Goal: Contribute content: Contribute content

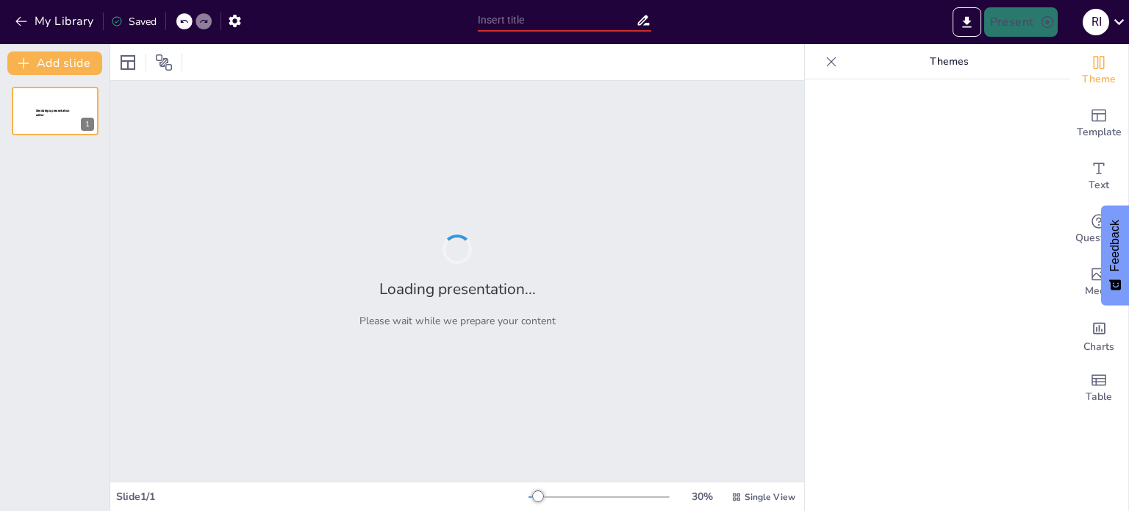
type input "Pelatihan Dasar Sistem Komunikasi Satelit: Memahami VSAT"
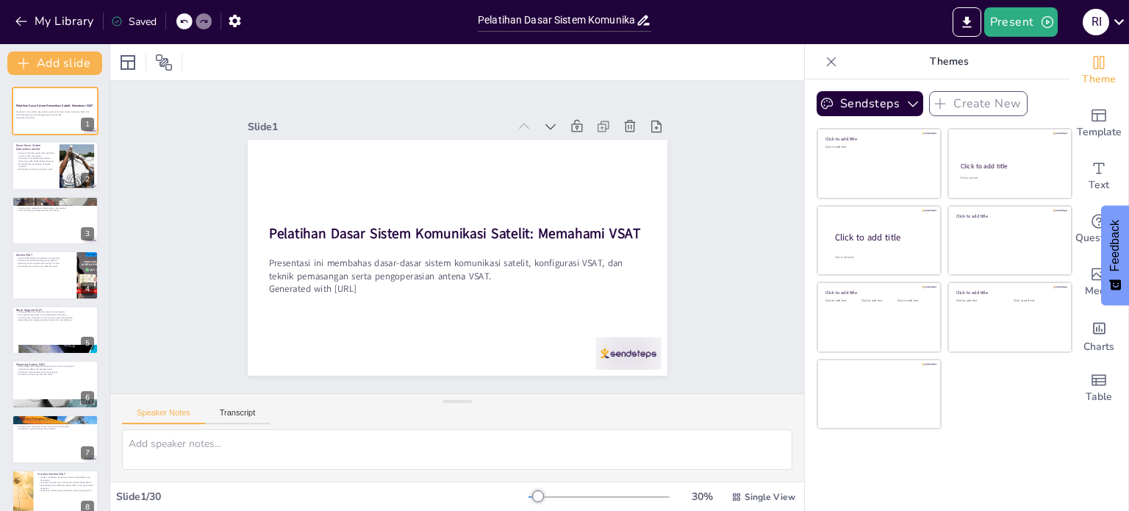
checkbox input "true"
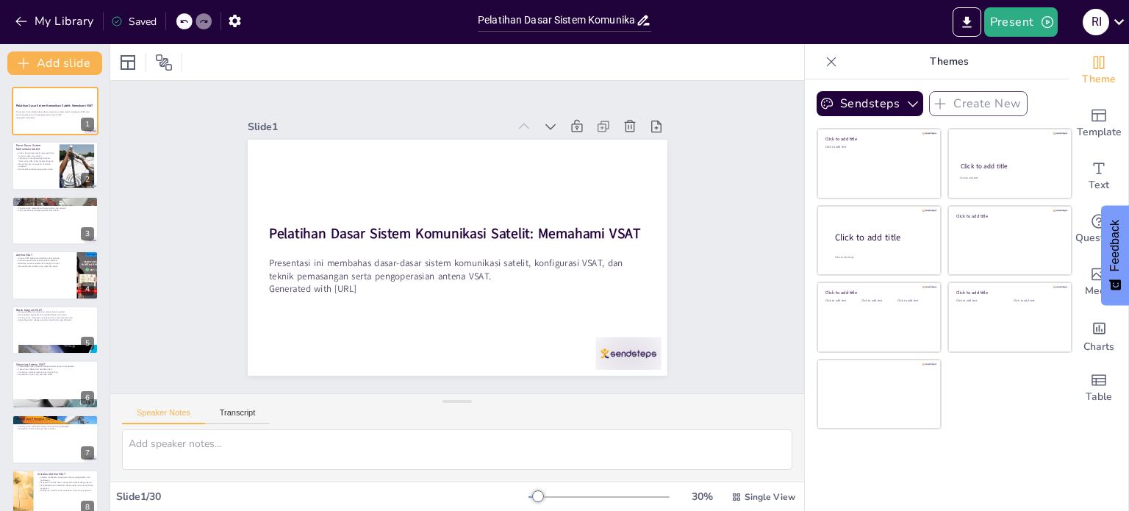
checkbox input "true"
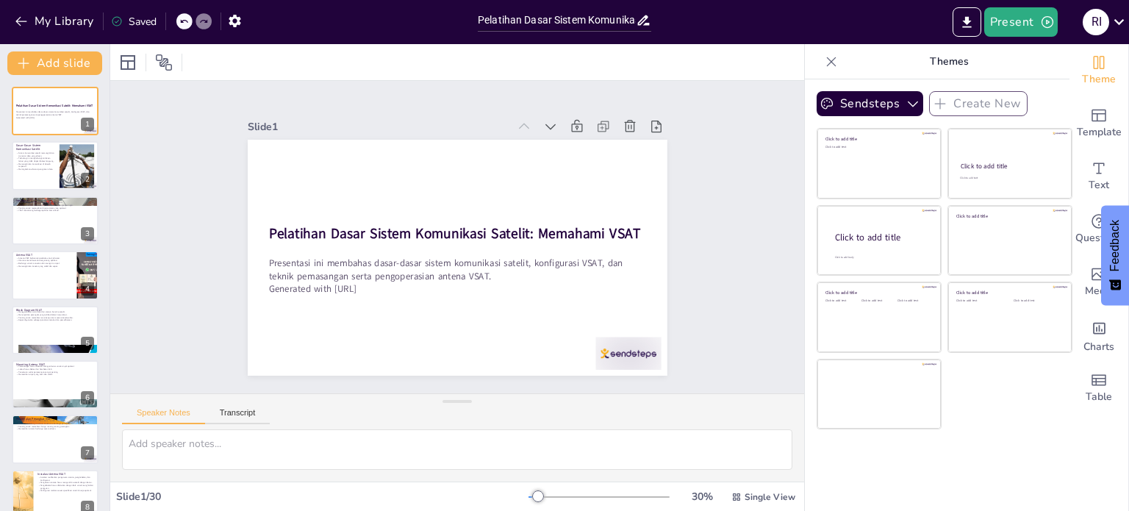
checkbox input "true"
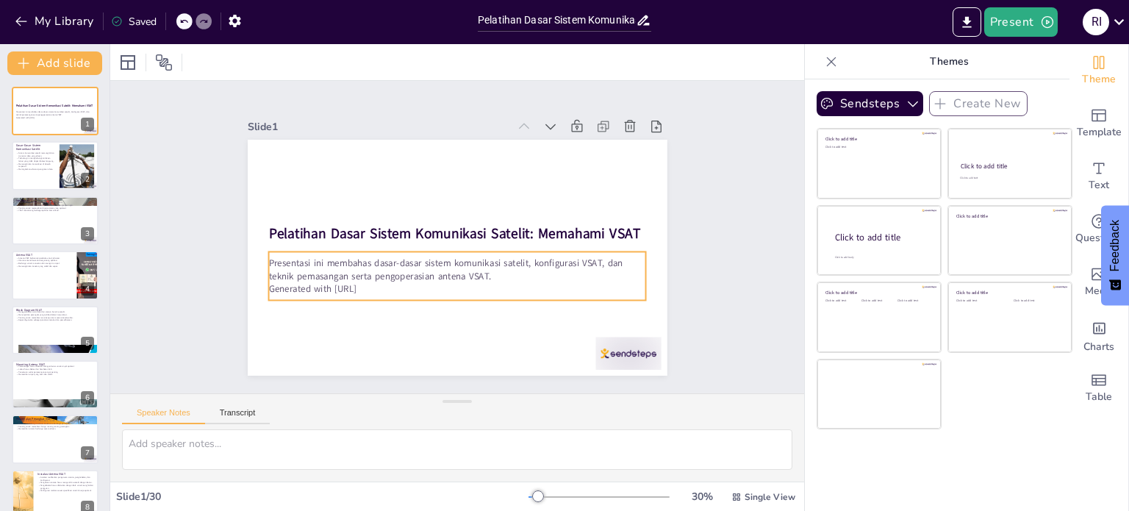
checkbox input "true"
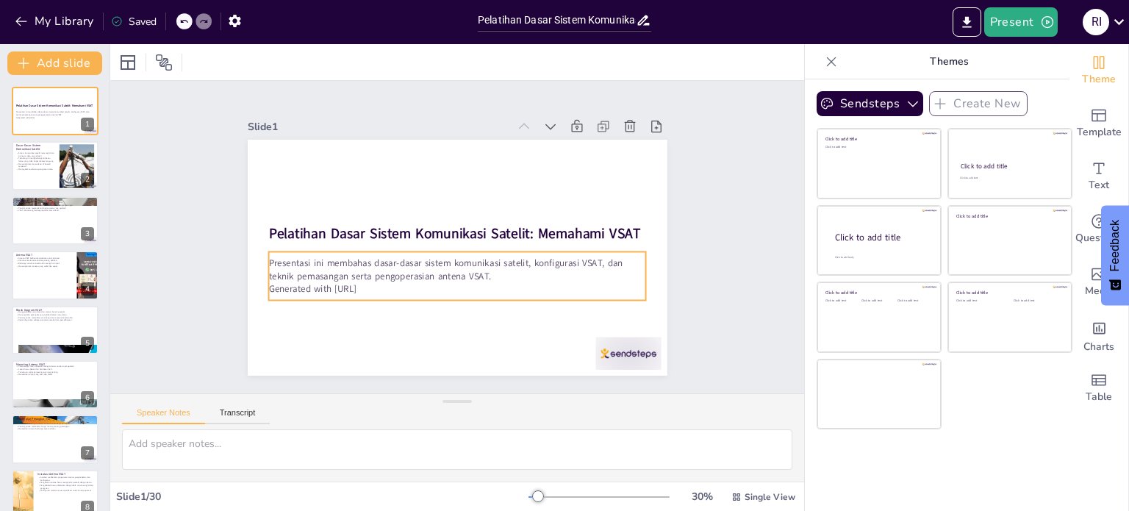
checkbox input "true"
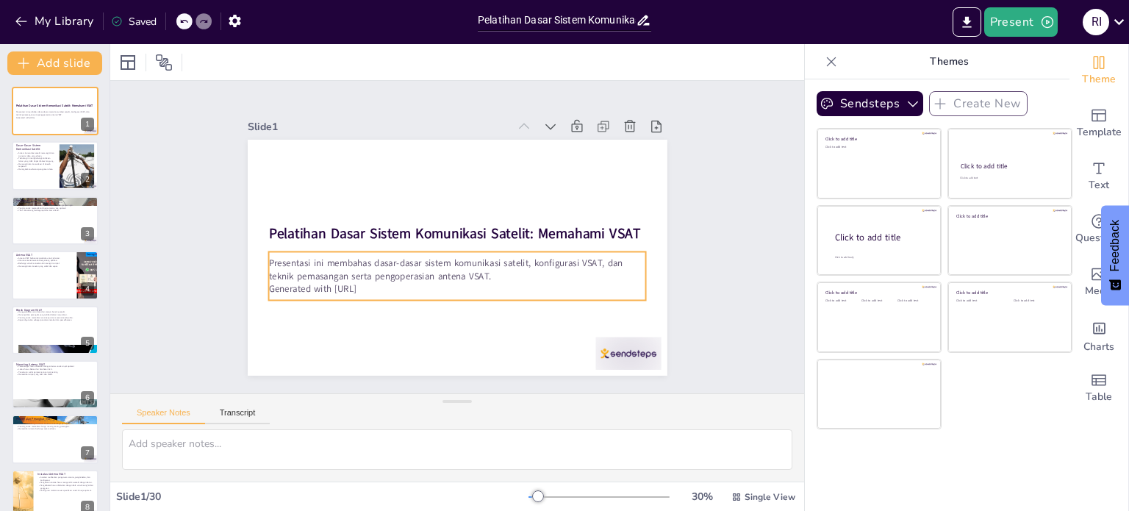
checkbox input "true"
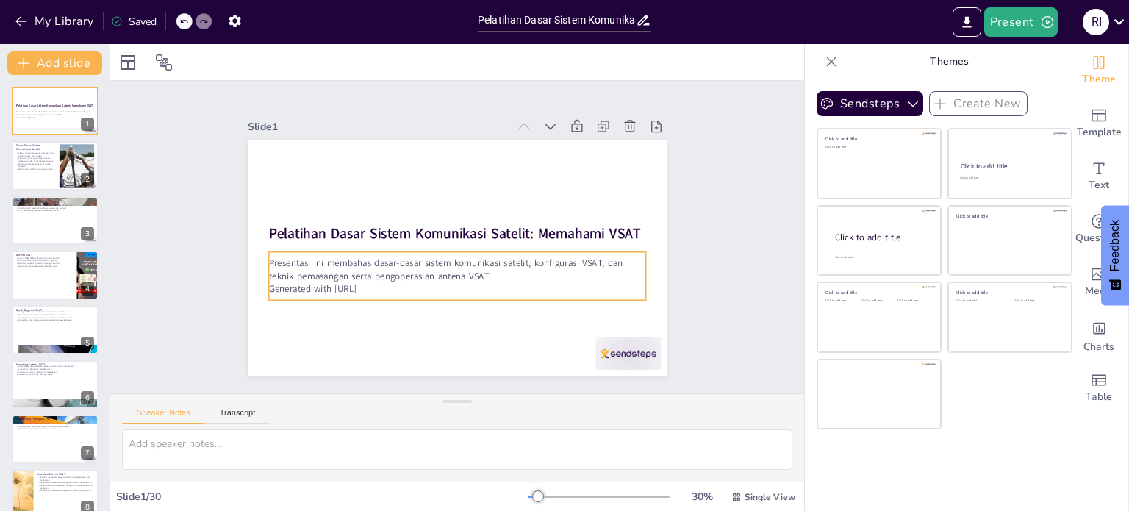
checkbox input "true"
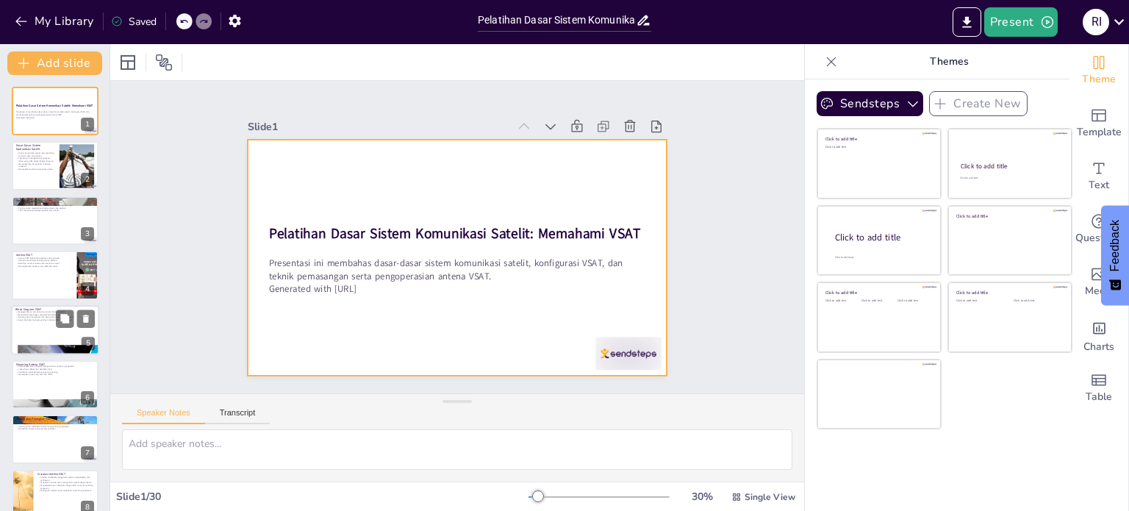
checkbox input "true"
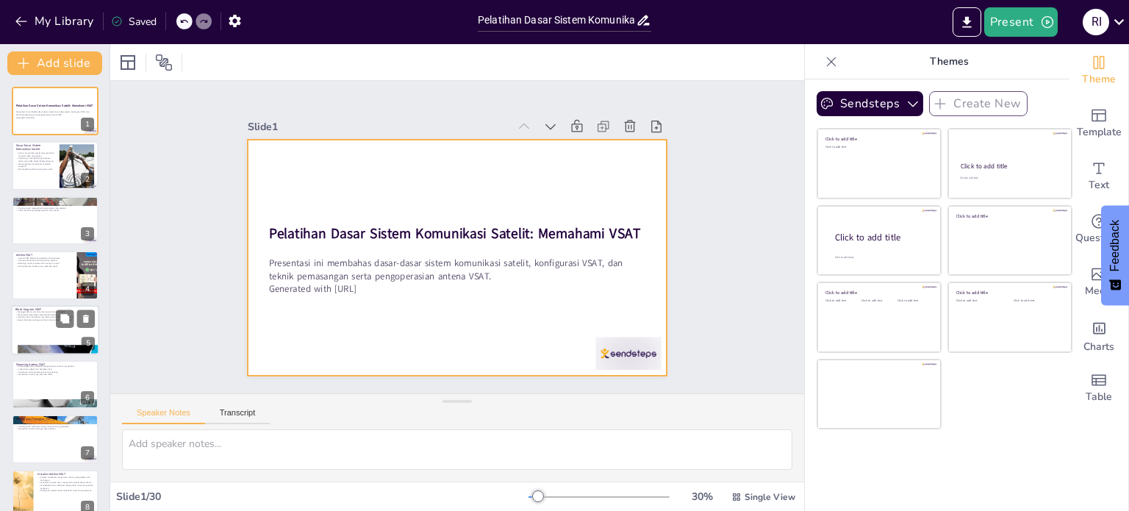
checkbox input "true"
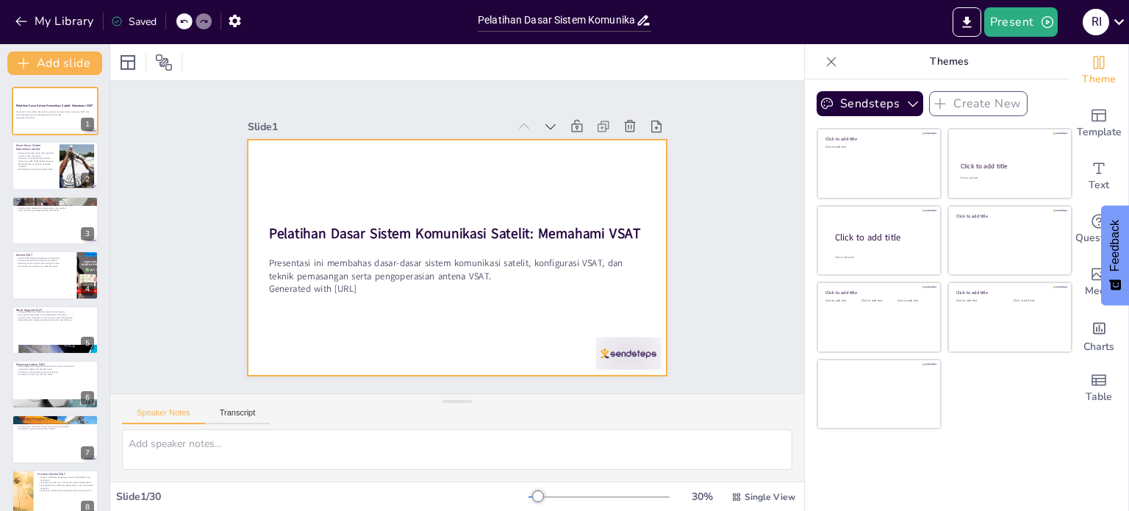
checkbox input "true"
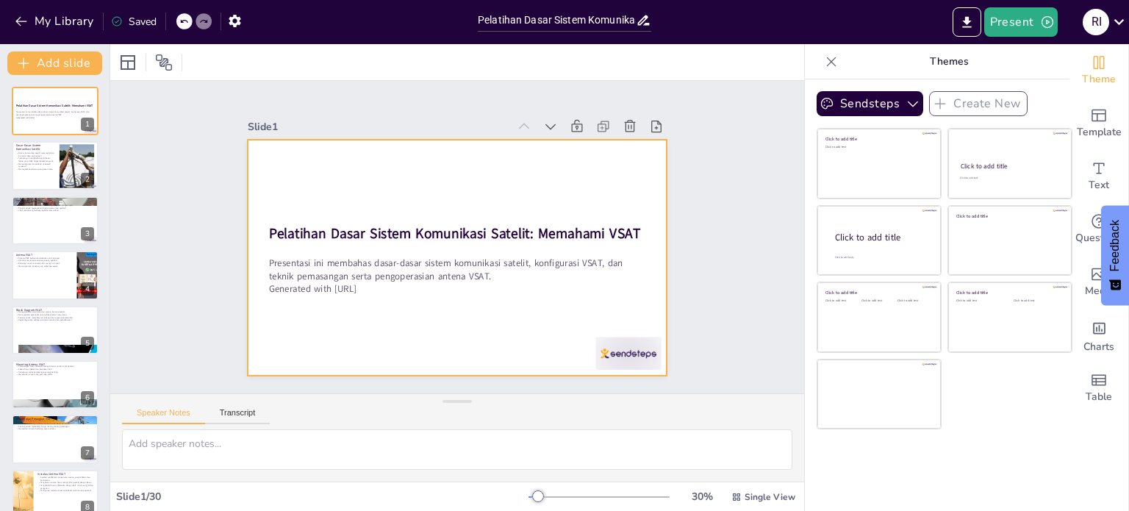
checkbox input "true"
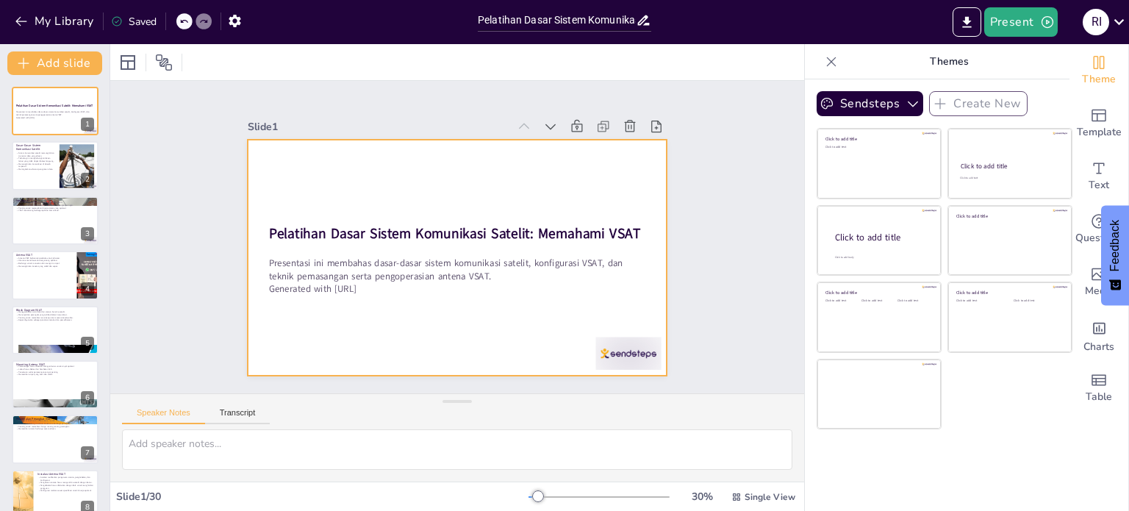
checkbox input "true"
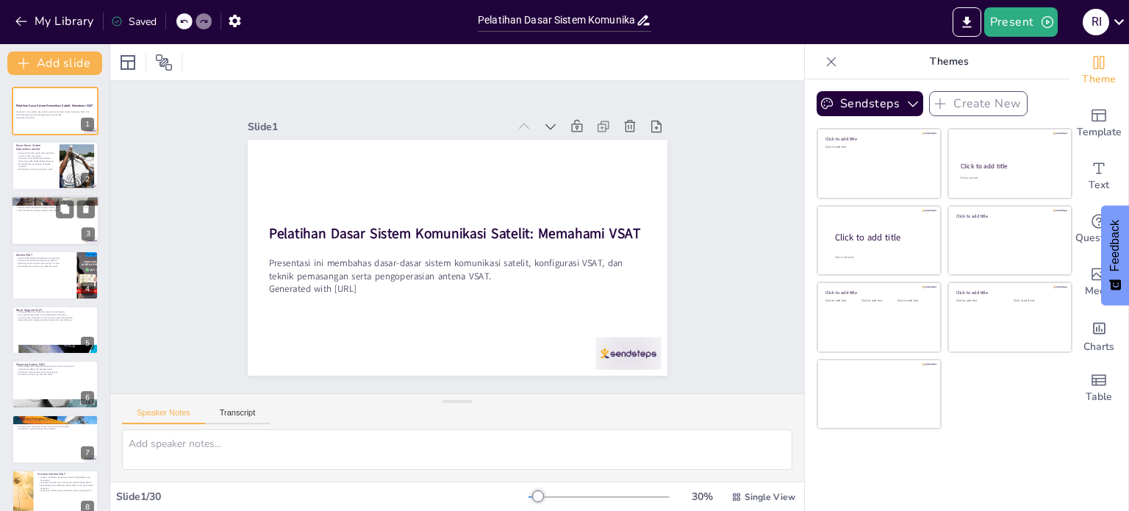
checkbox input "true"
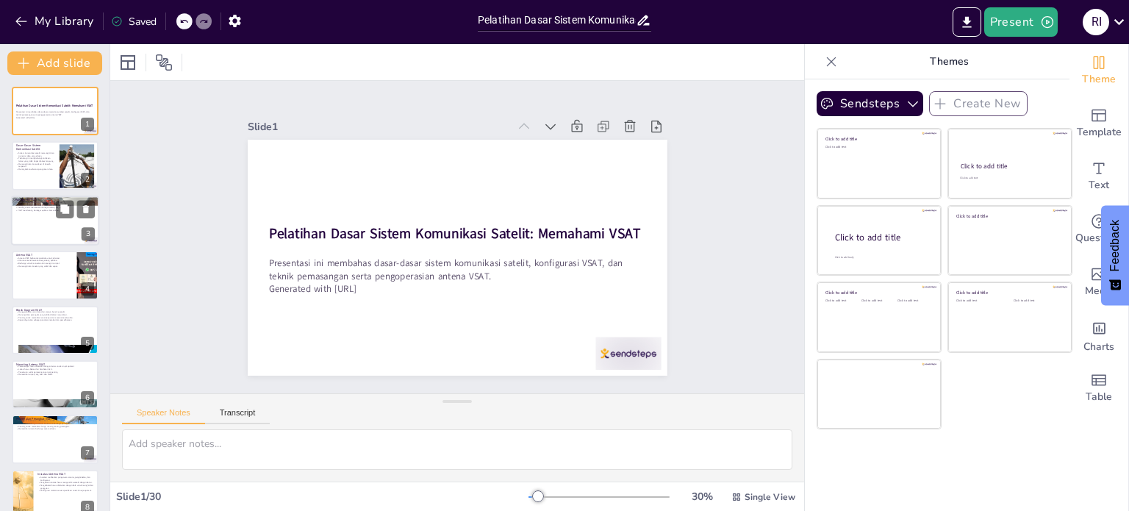
checkbox input "true"
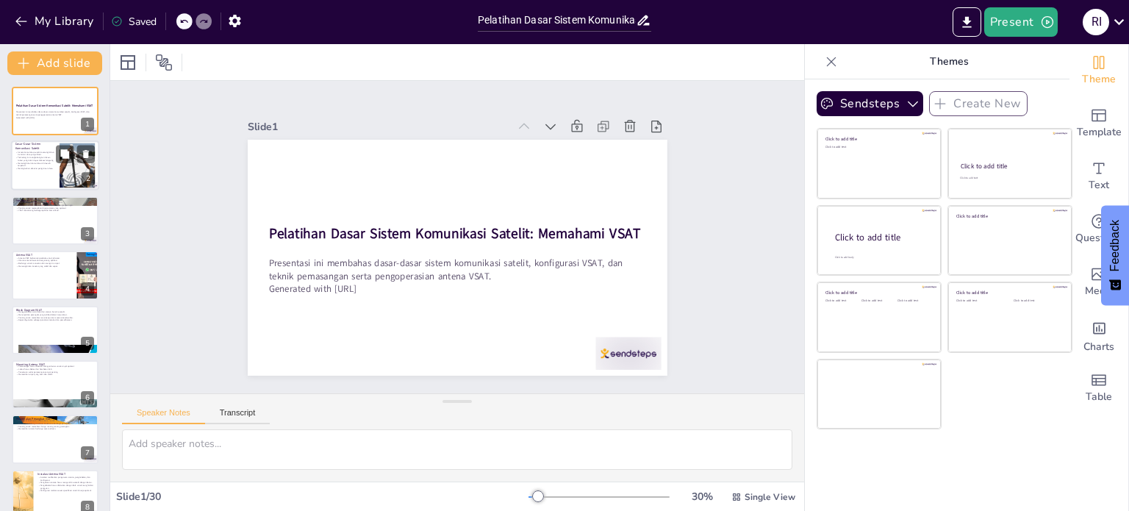
checkbox input "true"
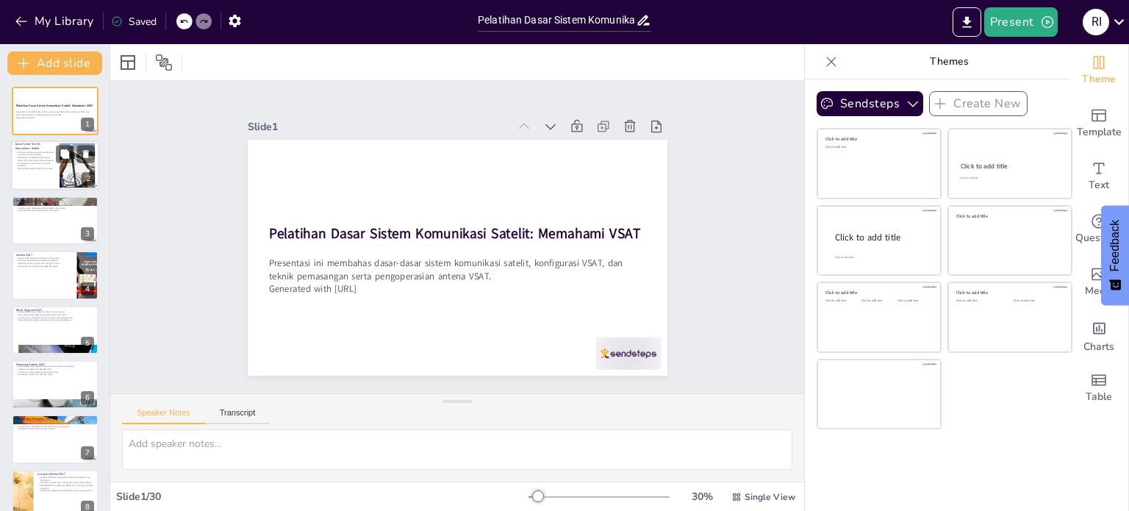
checkbox input "true"
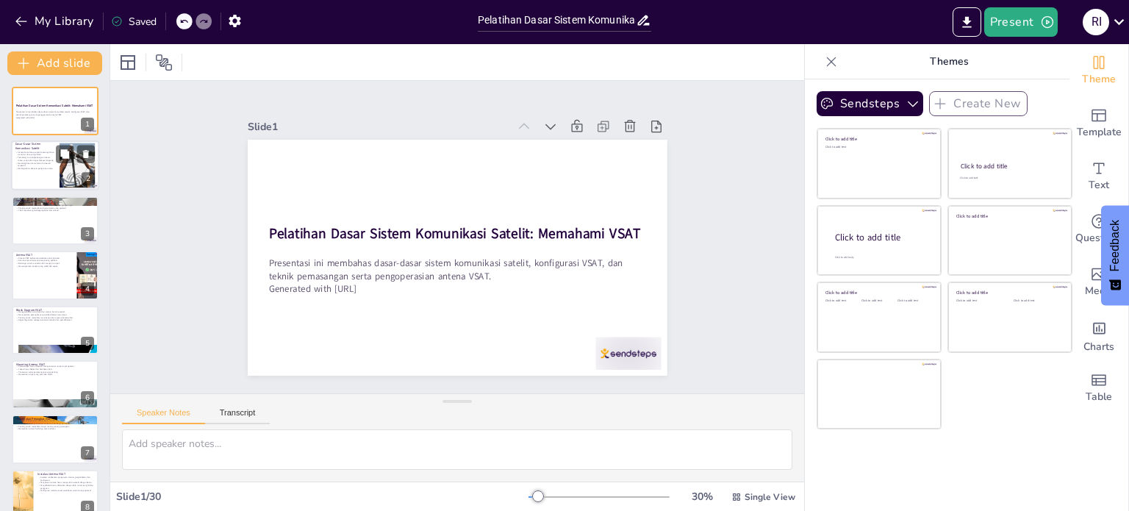
click at [31, 175] on div at bounding box center [55, 166] width 88 height 50
checkbox input "true"
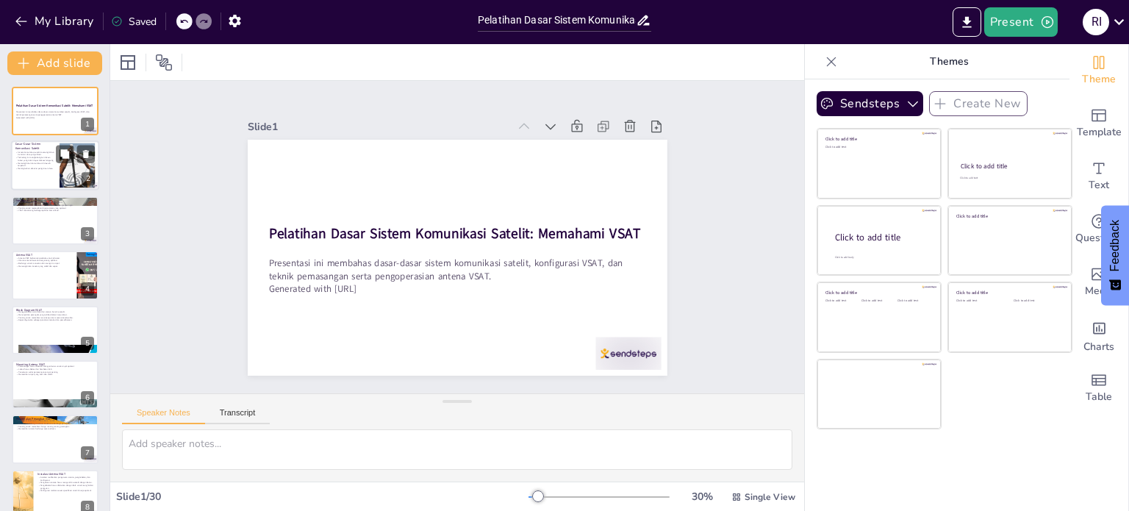
checkbox input "true"
type textarea "Sistem komunikasi satelit adalah salah satu inovasi penting dalam teknologi inf…"
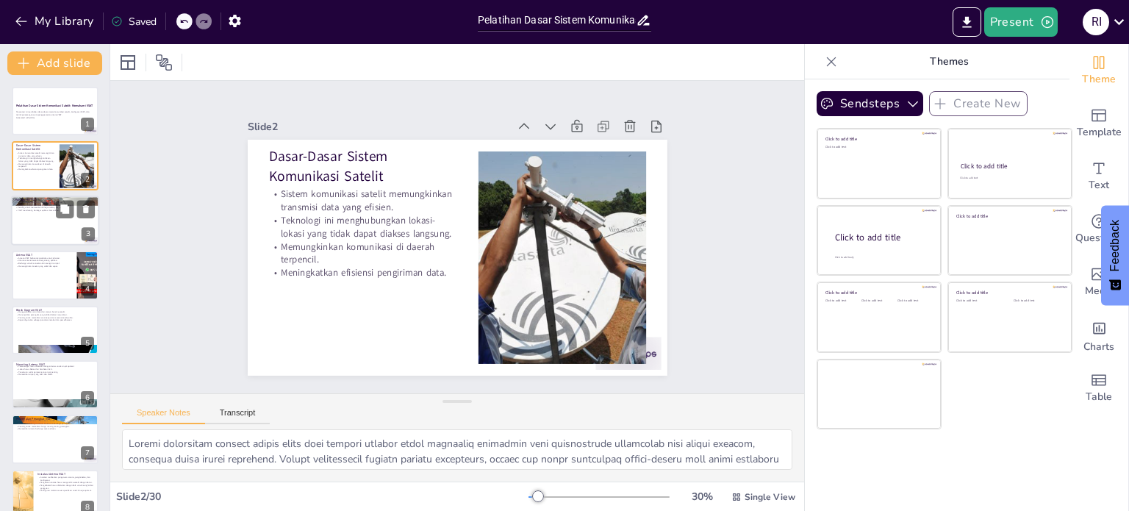
checkbox input "true"
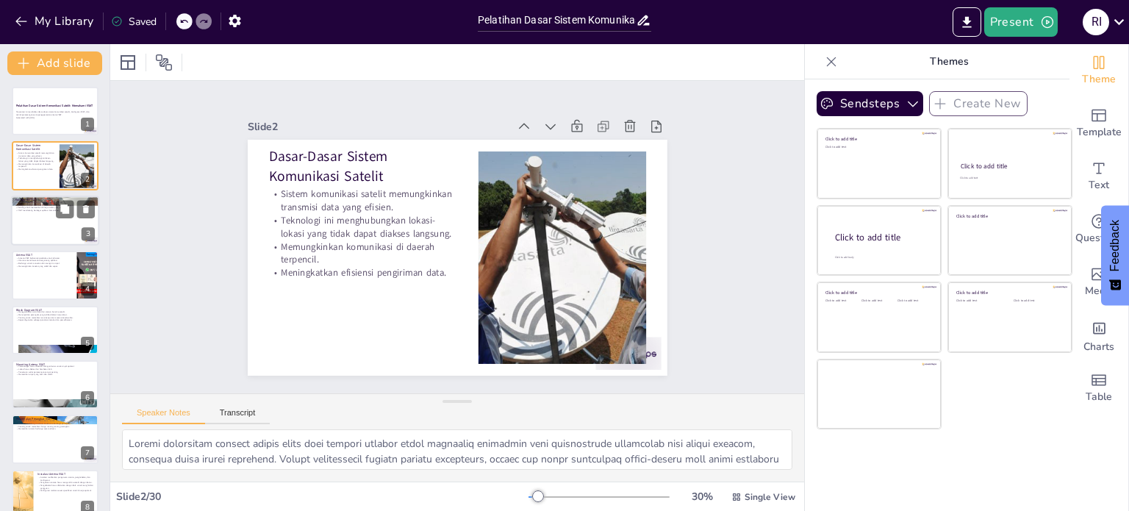
checkbox input "true"
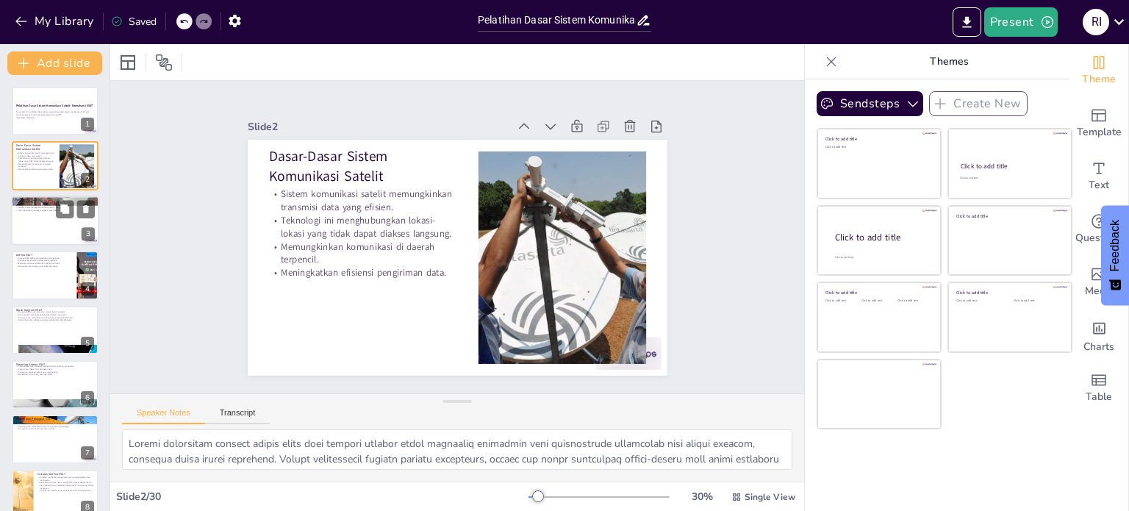
checkbox input "true"
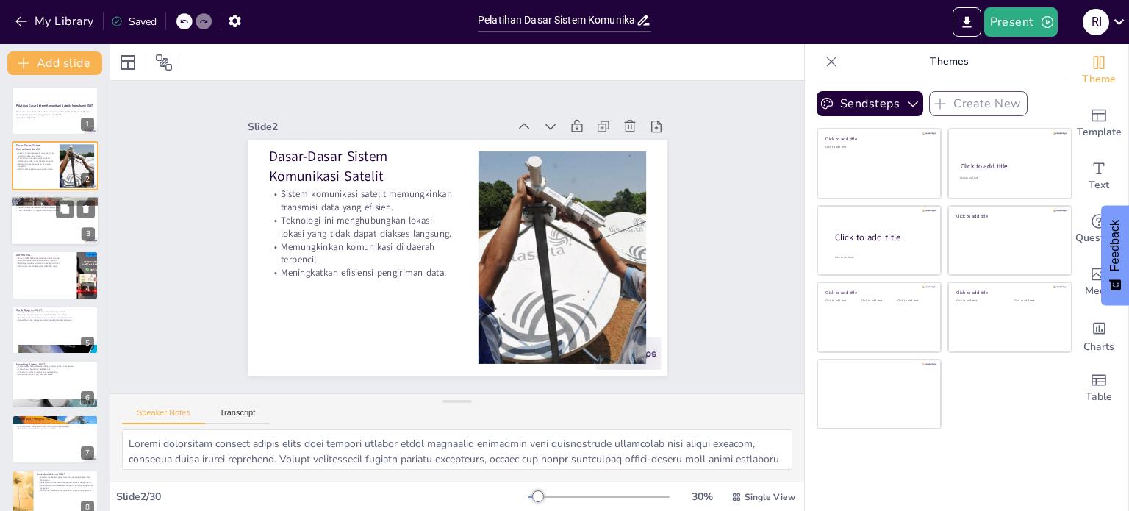
checkbox input "true"
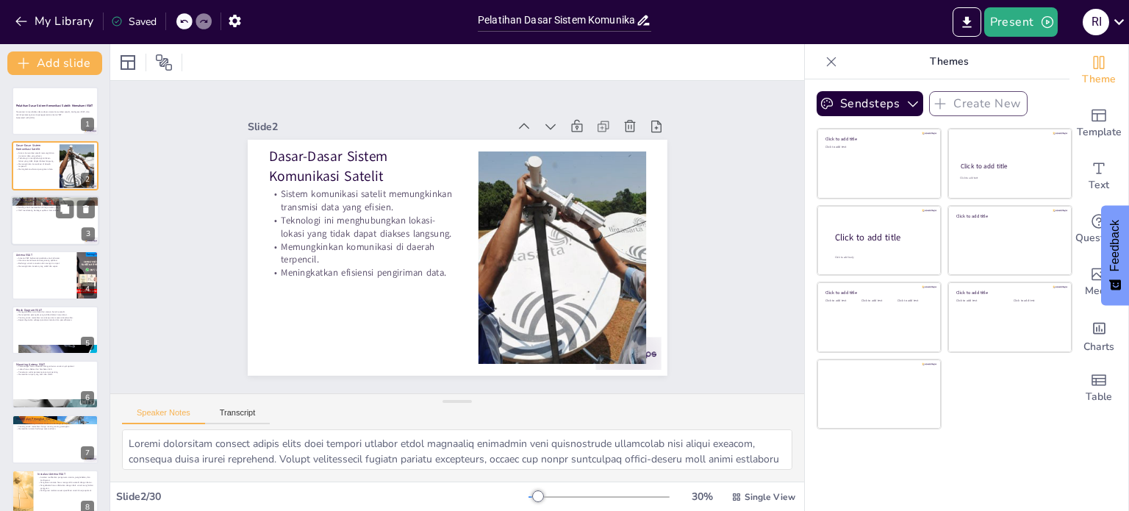
checkbox input "true"
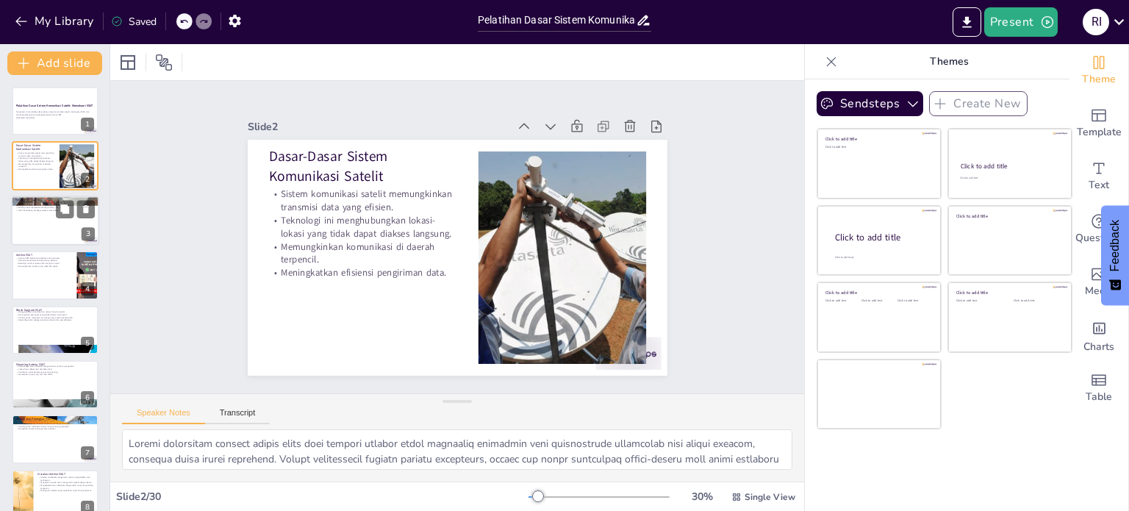
checkbox input "true"
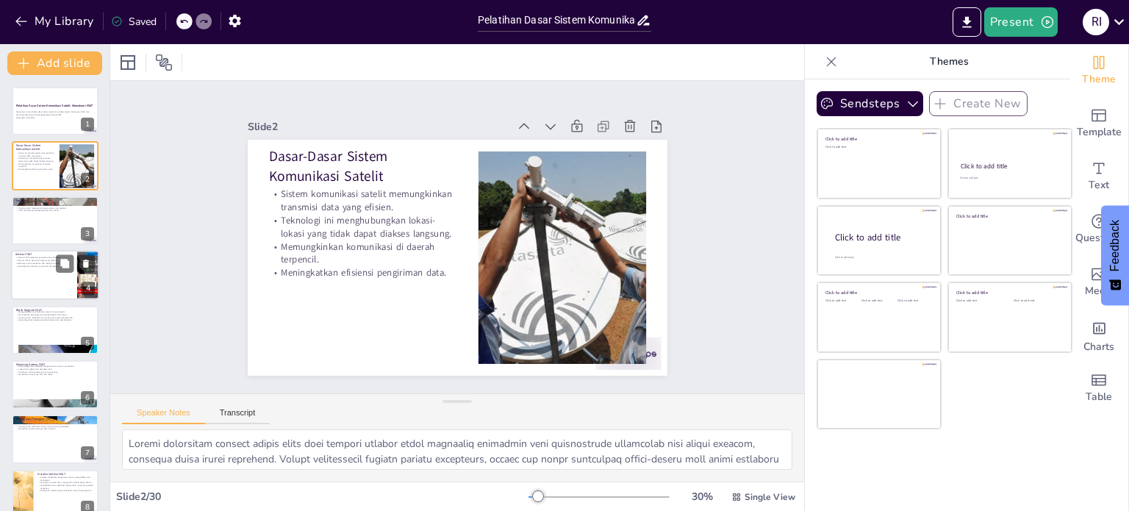
checkbox input "true"
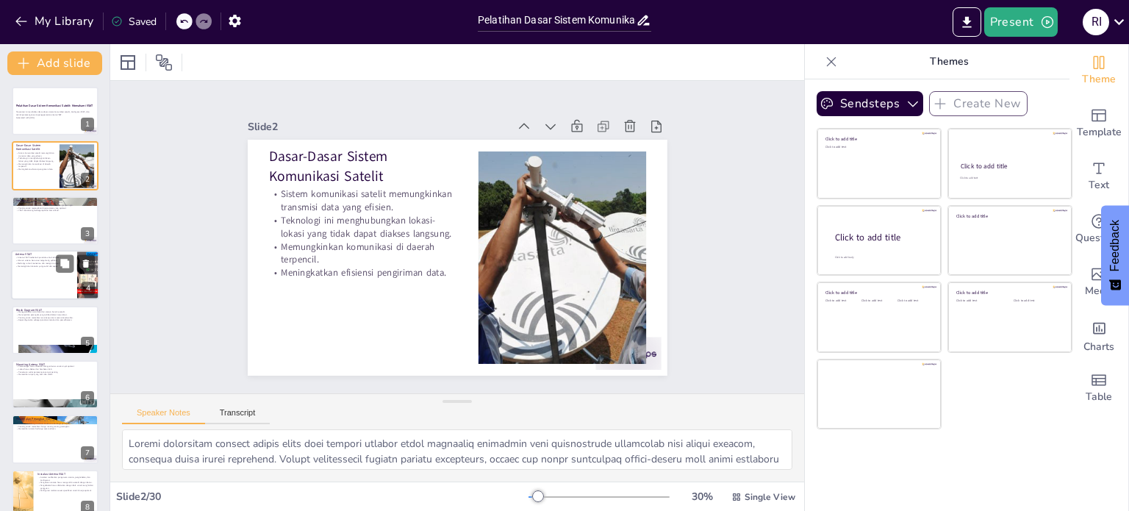
checkbox input "true"
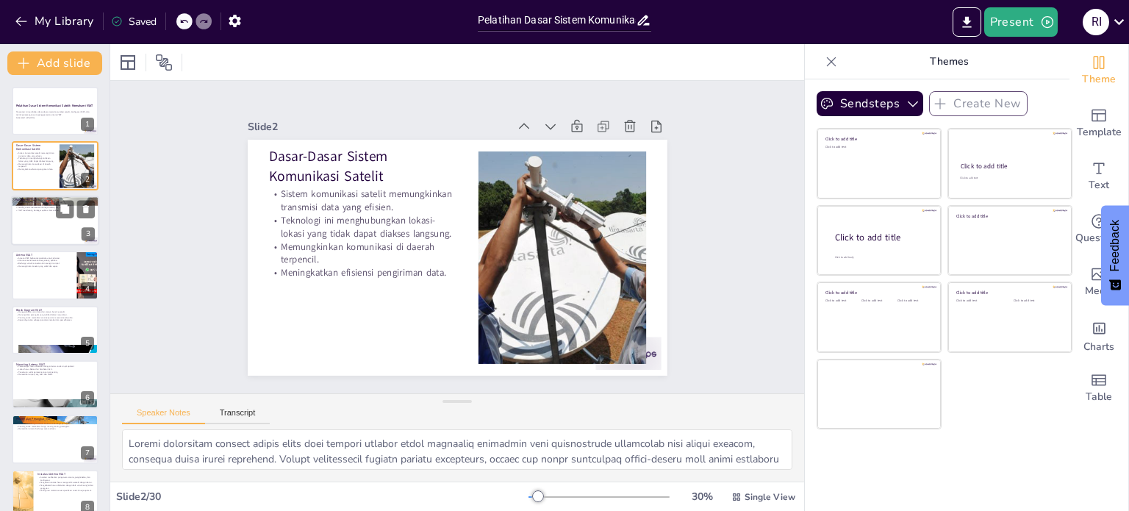
checkbox input "true"
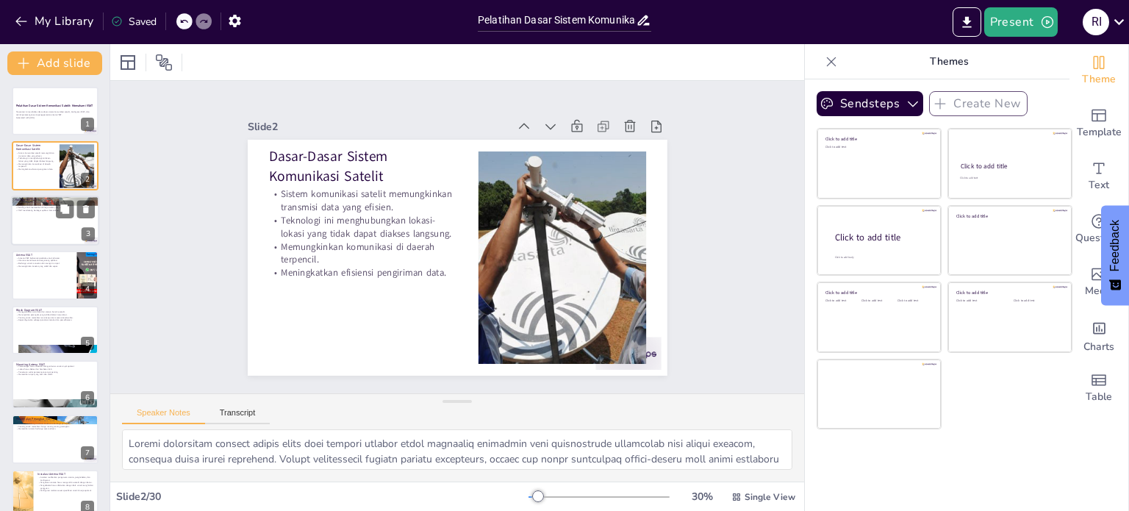
checkbox input "true"
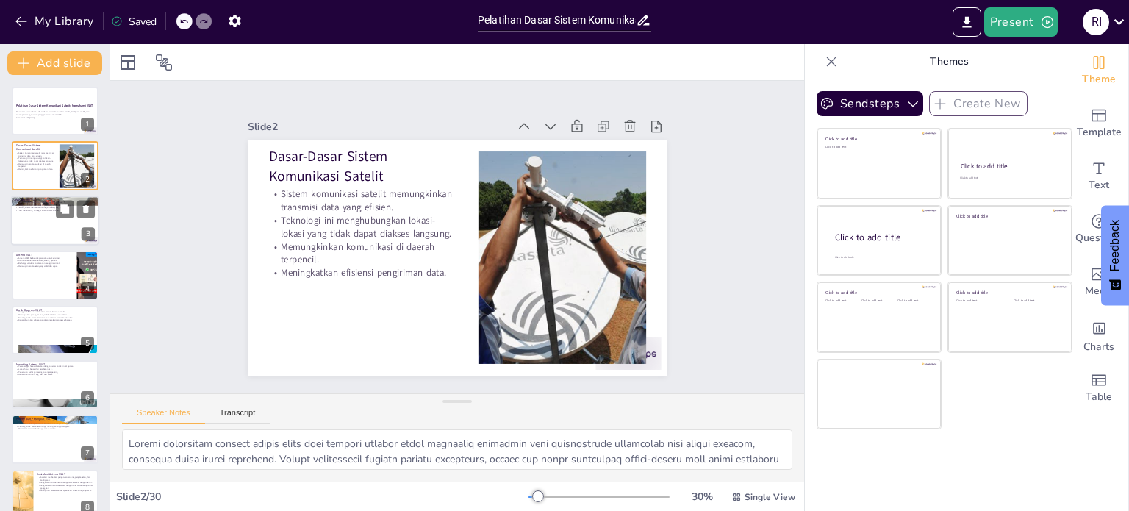
click at [37, 229] on div at bounding box center [55, 221] width 88 height 50
checkbox input "true"
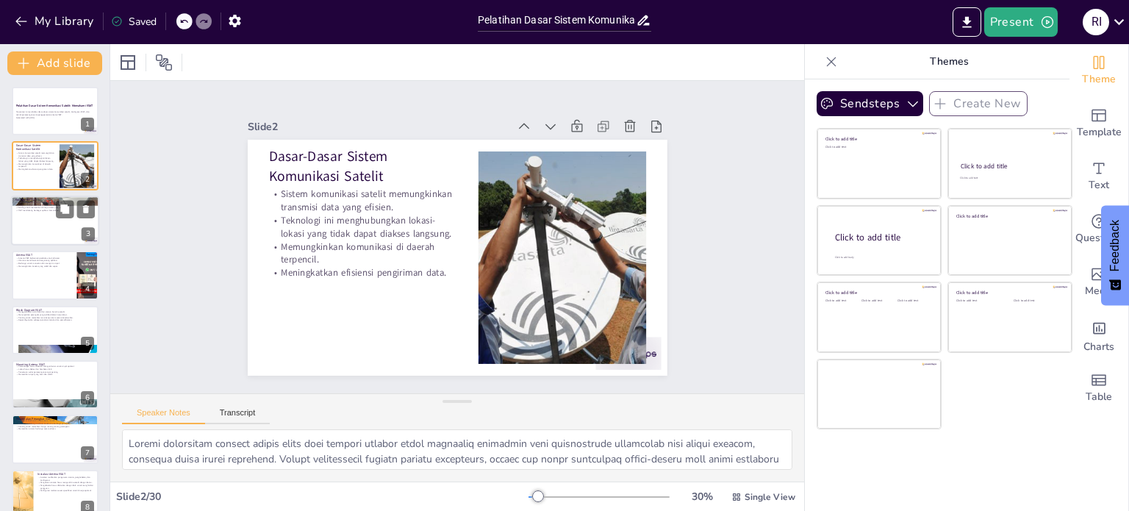
checkbox input "true"
type textarea "Antena kecil yang digunakan dalam VSAT memungkinkan instalasi yang lebih fleksi…"
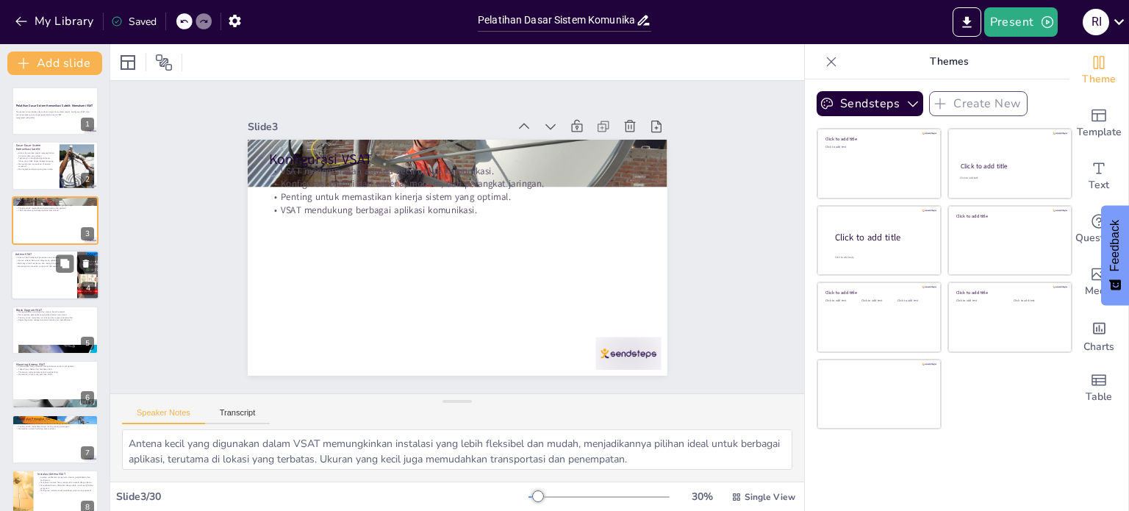
checkbox input "true"
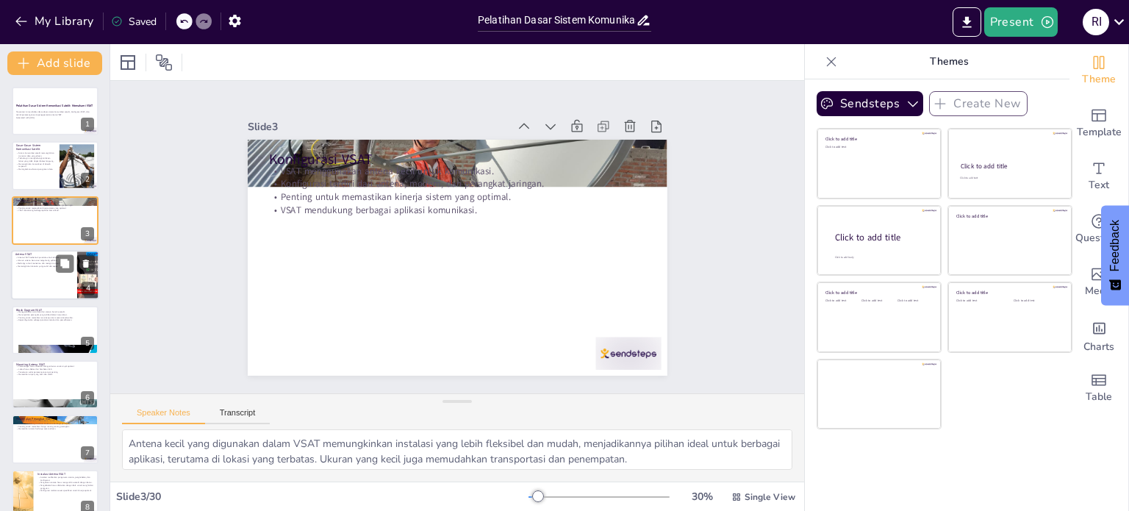
checkbox input "true"
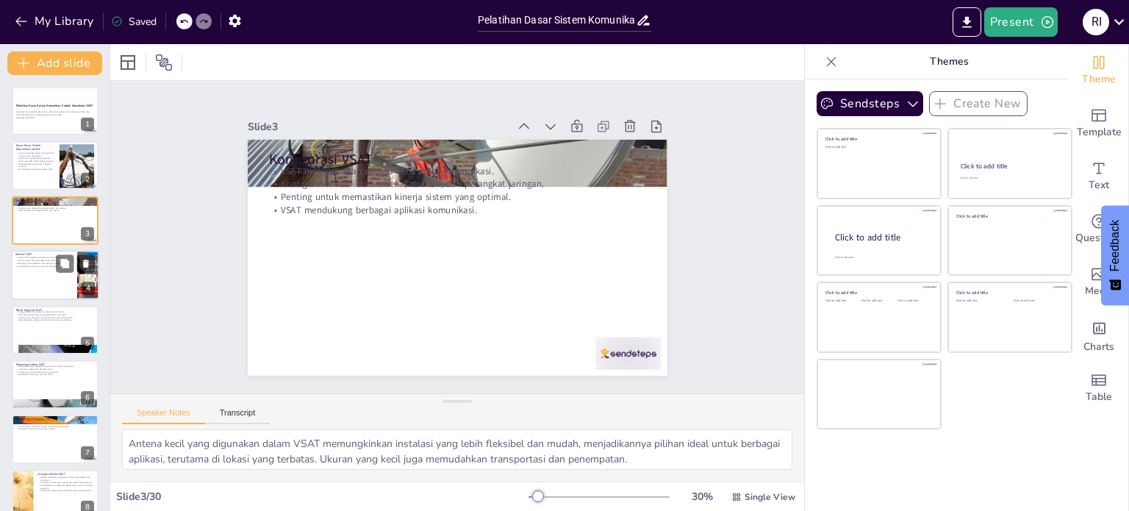
checkbox input "true"
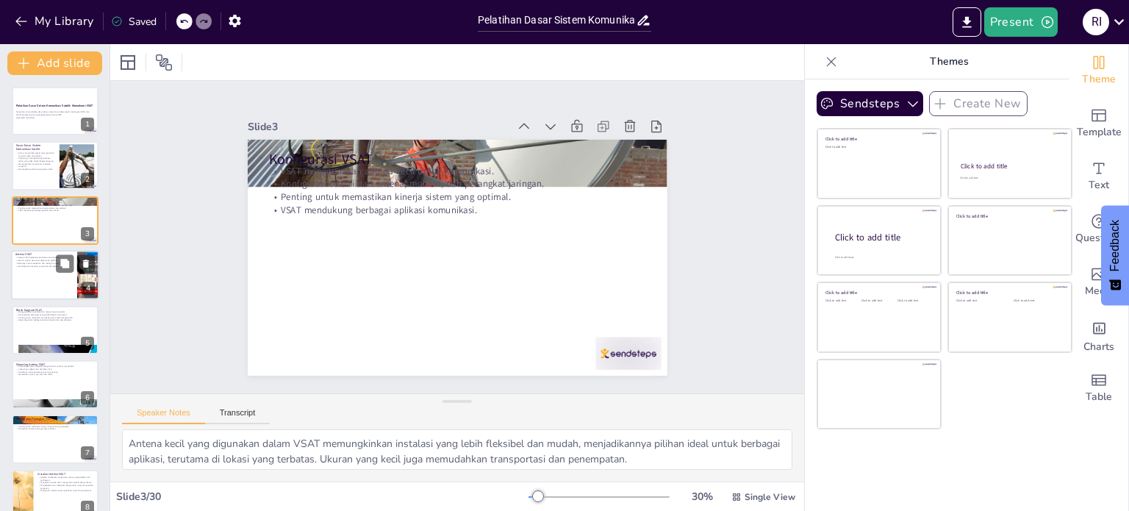
checkbox input "true"
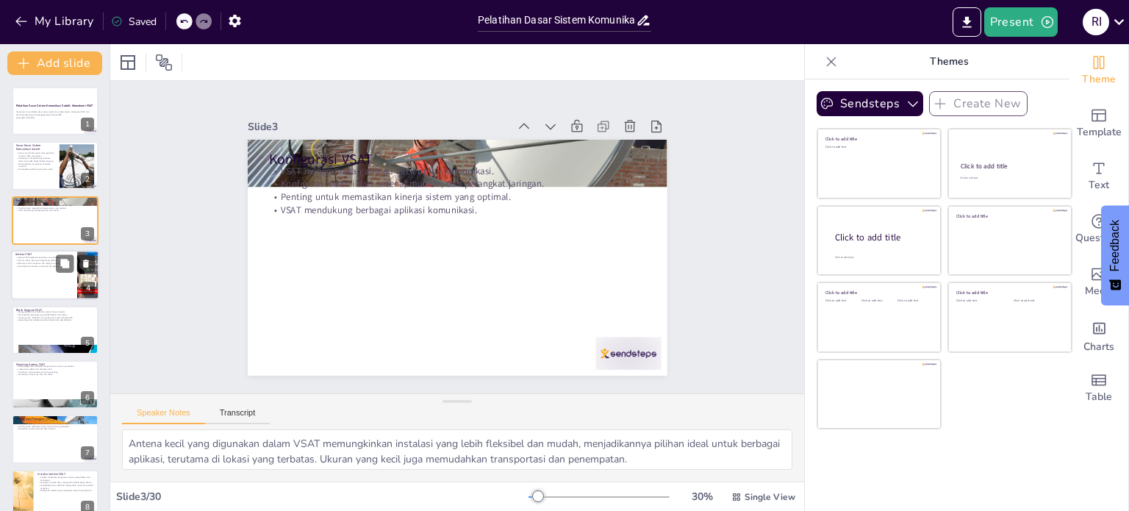
click at [40, 276] on div at bounding box center [55, 275] width 88 height 50
checkbox input "true"
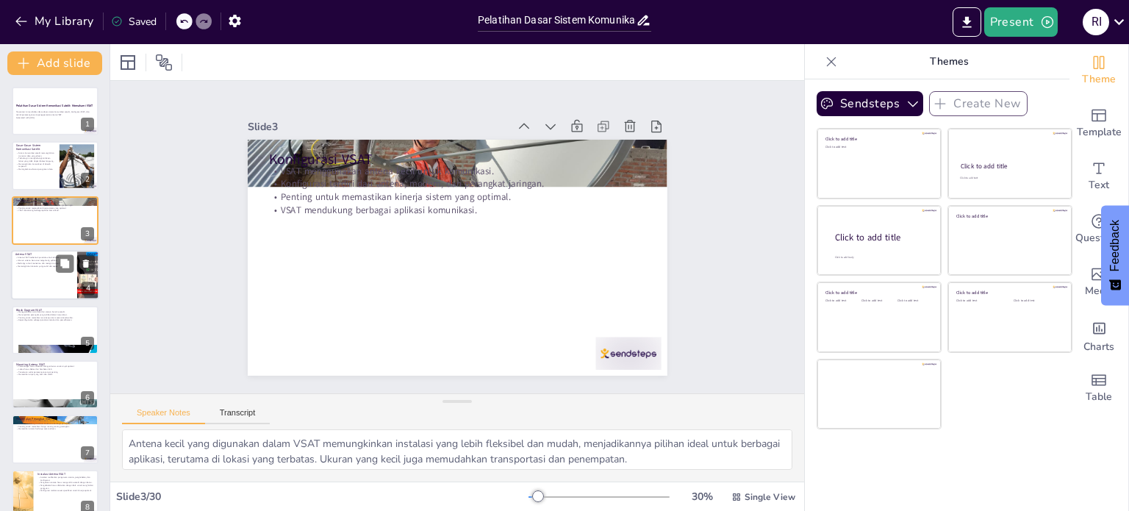
checkbox input "true"
type textarea "Bentuk parabola pada antena VSAT sangat penting untuk memfokuskan sinyal, sehin…"
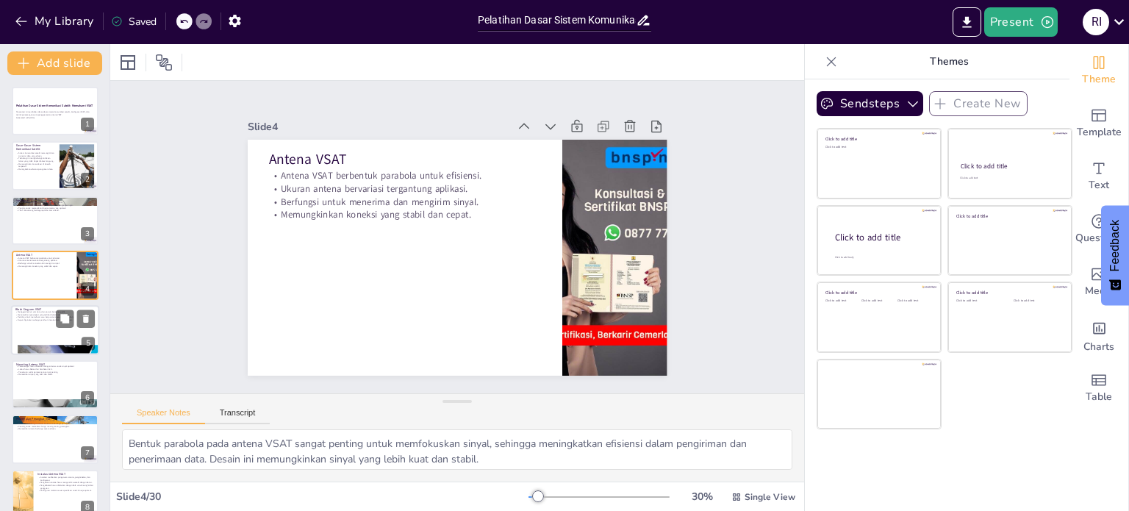
checkbox input "true"
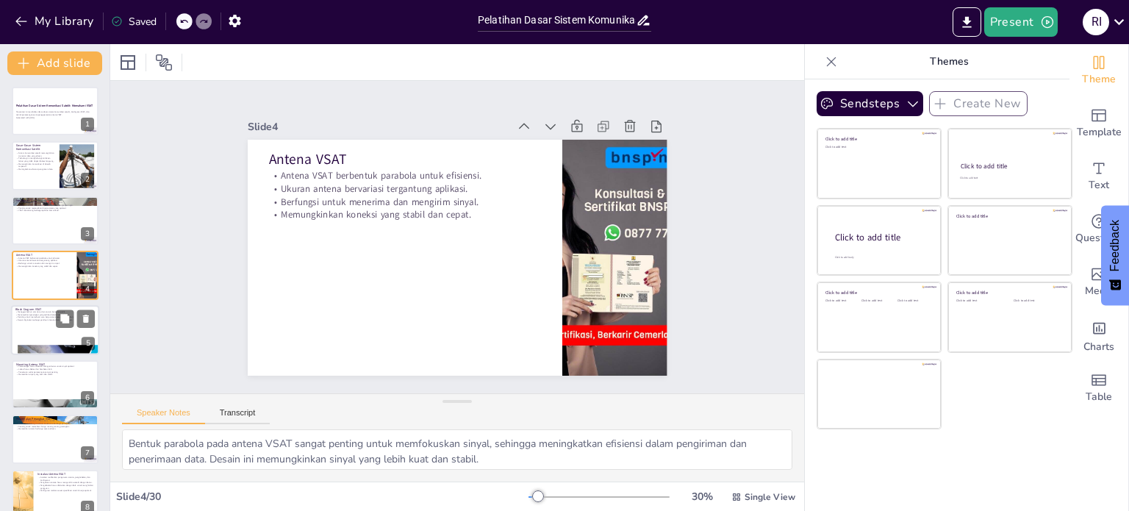
checkbox input "true"
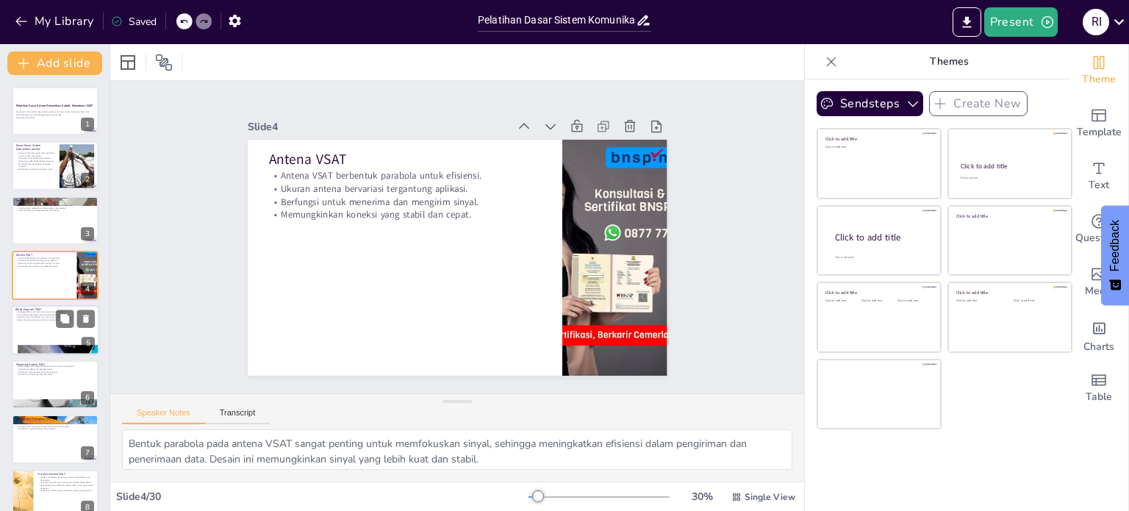
checkbox input "true"
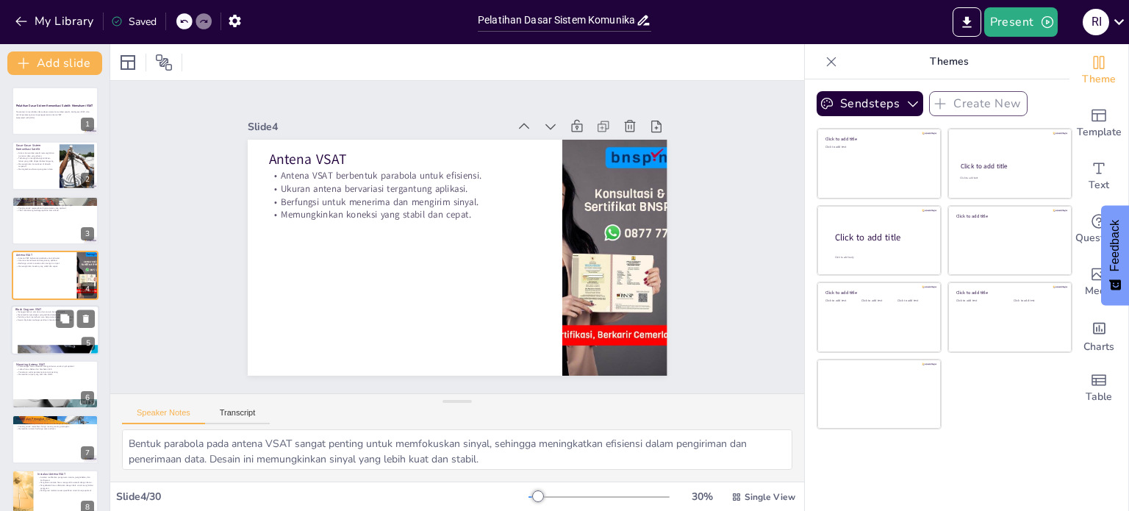
checkbox input "true"
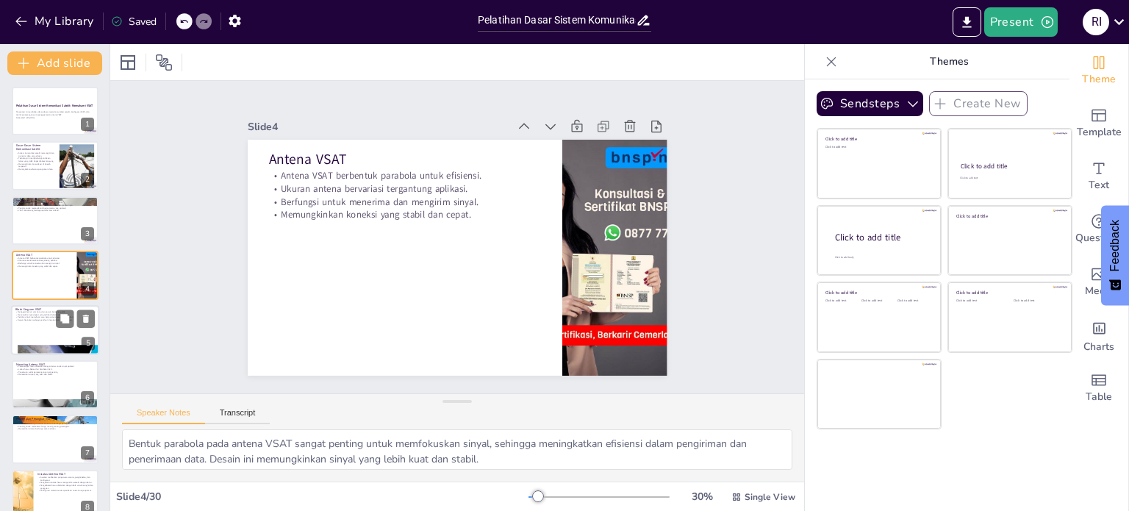
click at [40, 325] on div at bounding box center [55, 330] width 88 height 50
checkbox input "true"
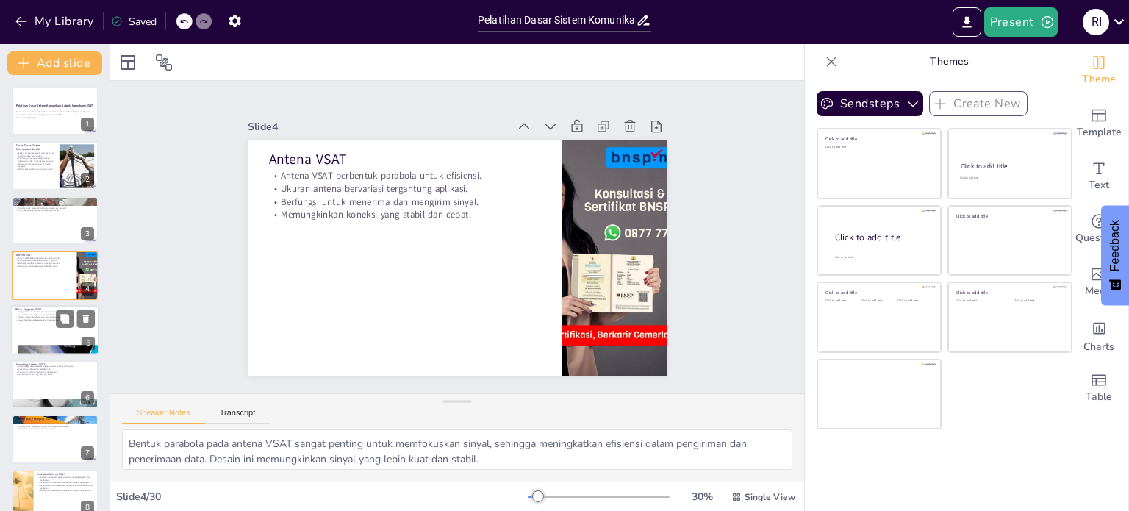
checkbox input "true"
type textarea "Diagram blok memberikan gambaran jelas tentang alur data, yang membantu peserta…"
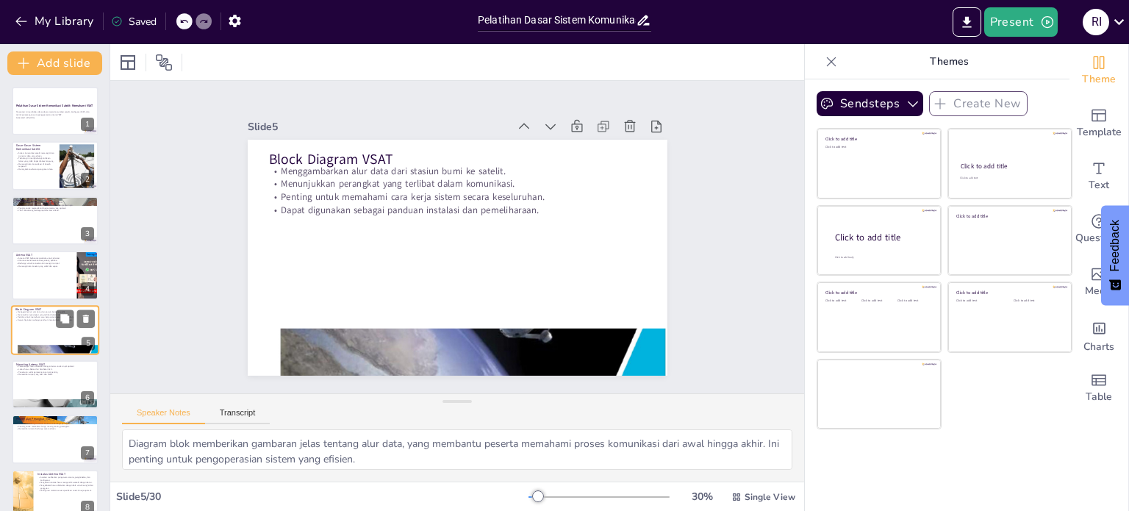
scroll to position [37, 0]
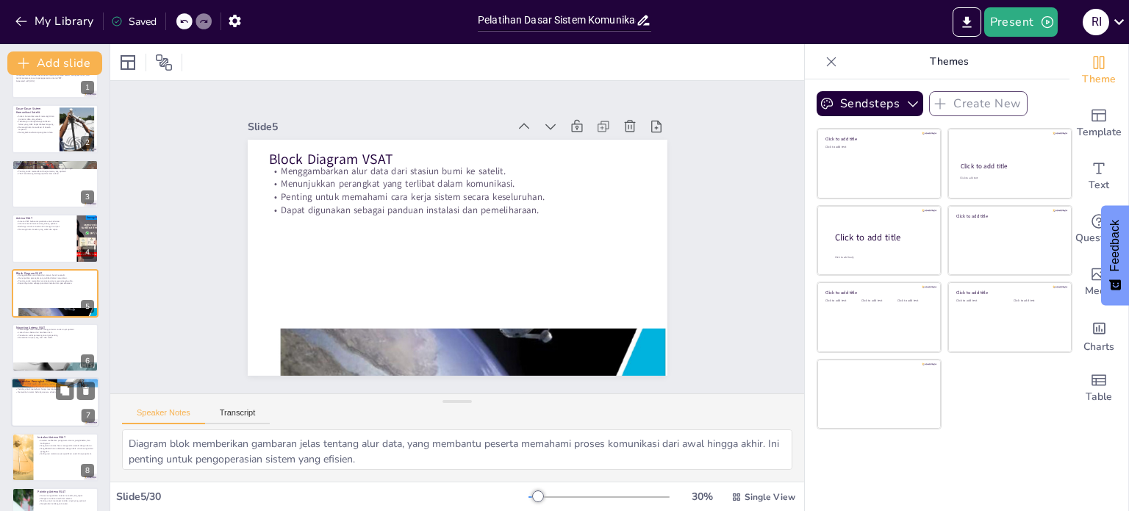
checkbox input "true"
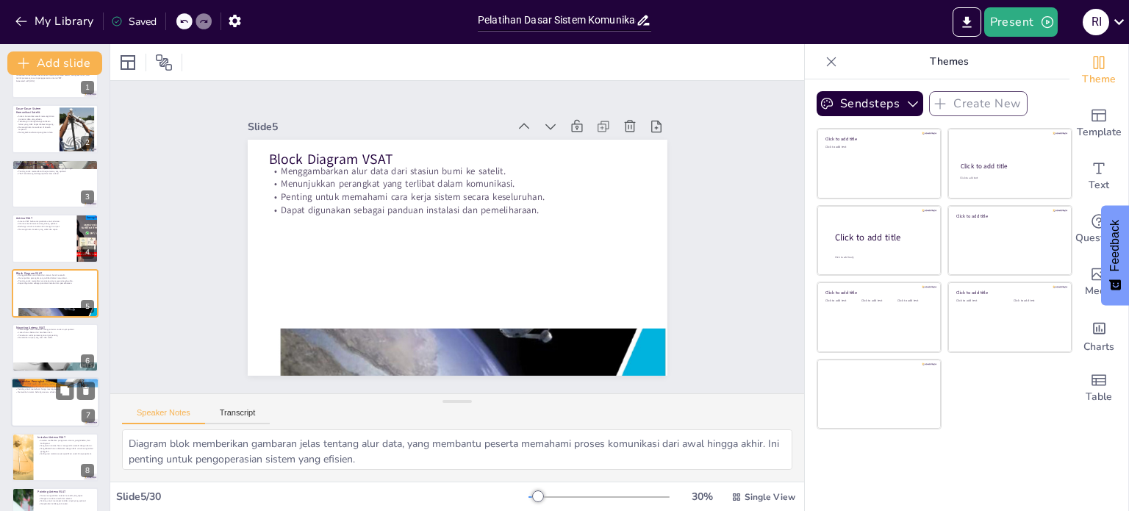
click at [40, 387] on p "Router mendukung distribusi koneksi ke berbagai perangkat." at bounding box center [54, 386] width 79 height 3
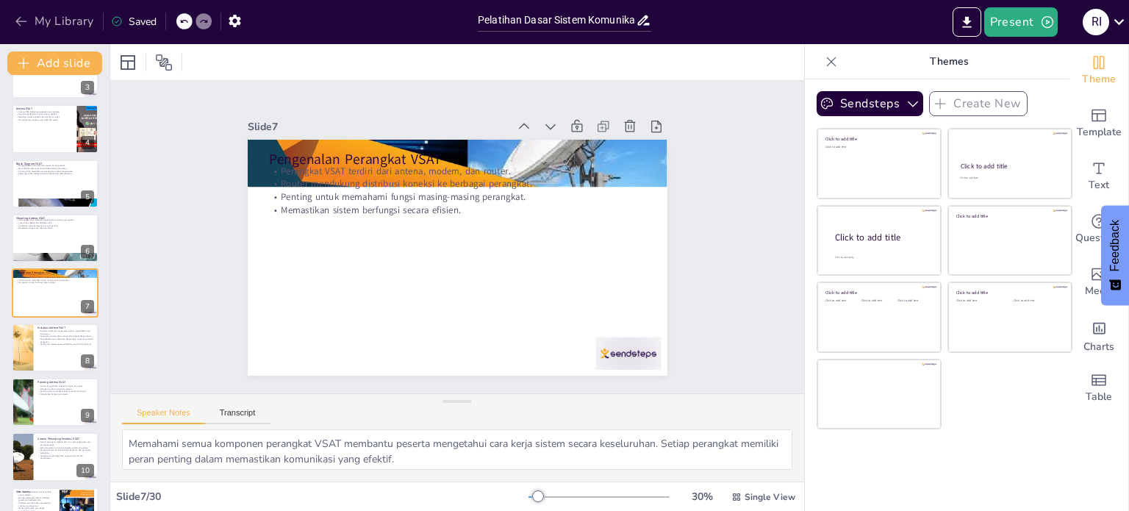
click at [24, 18] on icon "button" at bounding box center [21, 21] width 15 height 15
